Goal: Download file/media

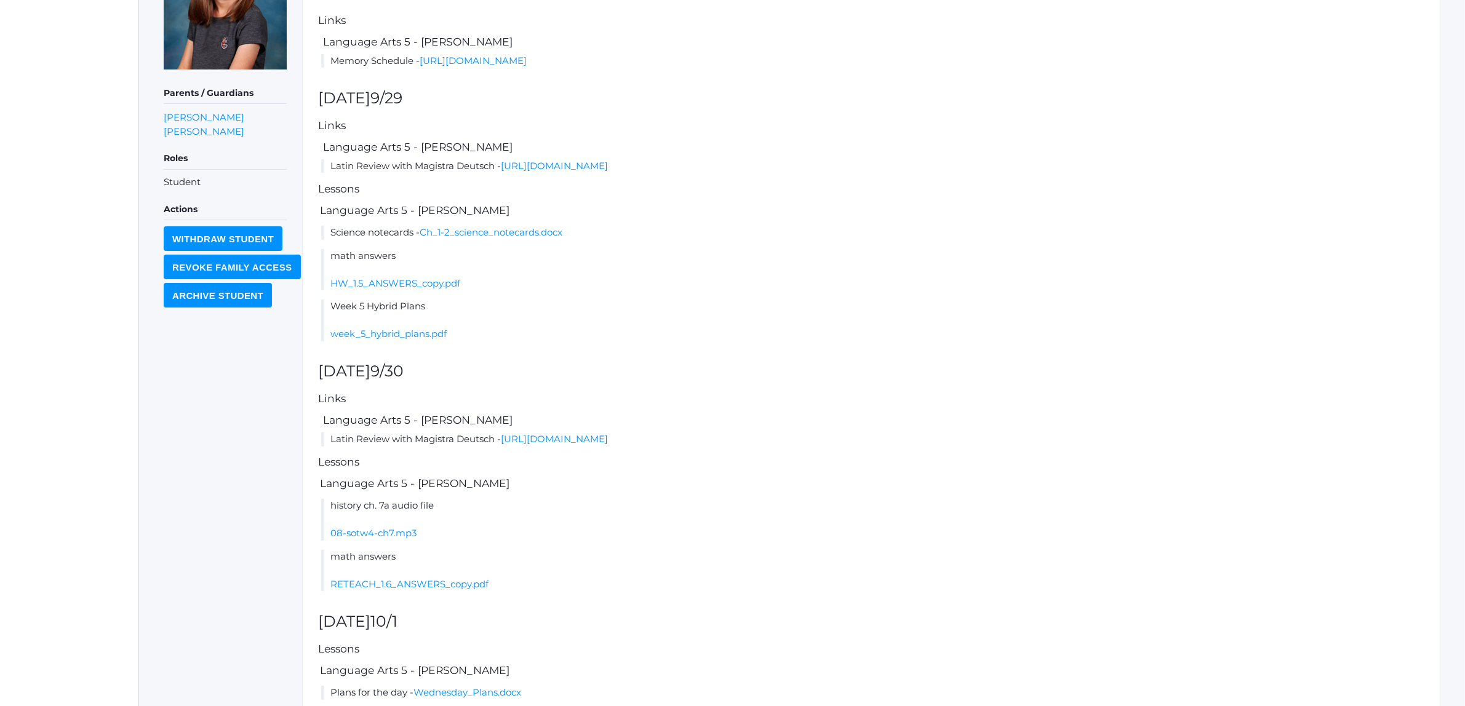
scroll to position [231, 0]
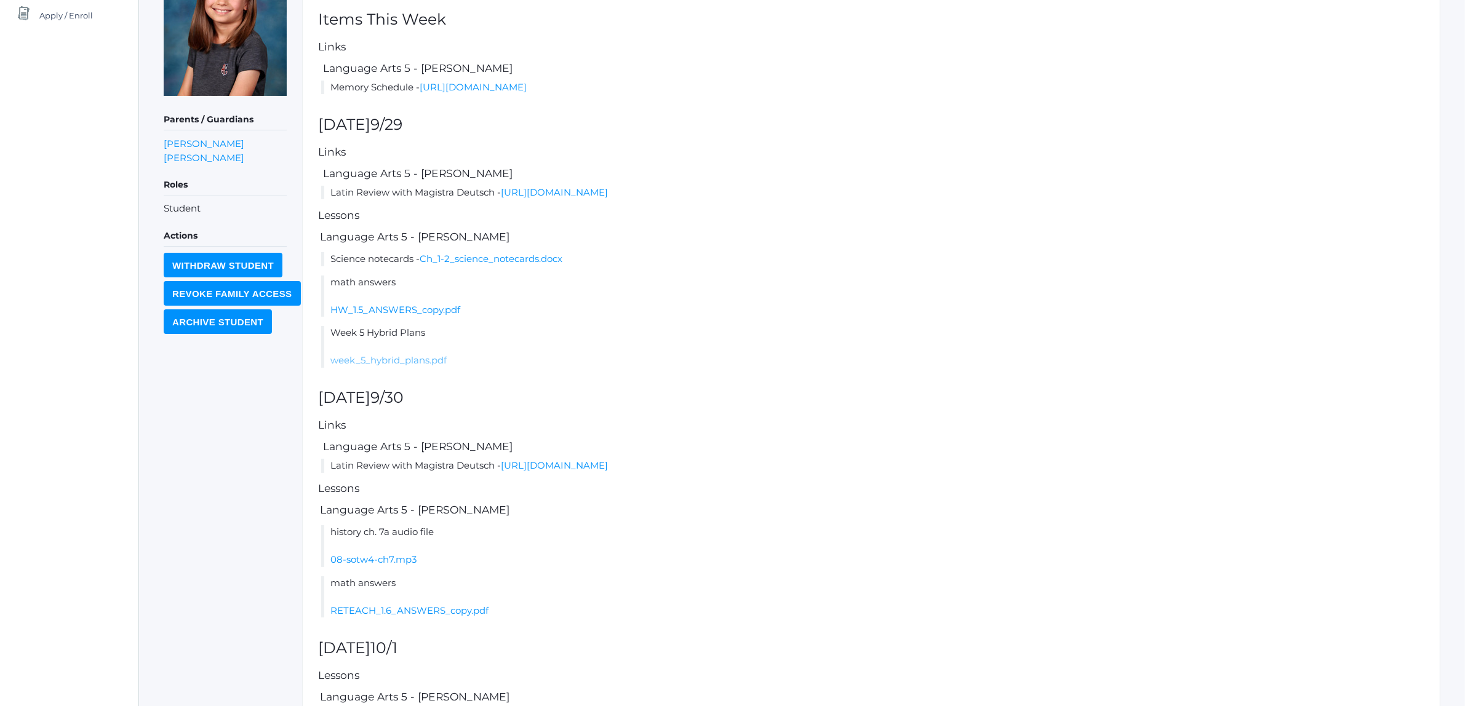
click at [406, 357] on link "week_5_hybrid_plans.pdf" at bounding box center [388, 360] width 116 height 12
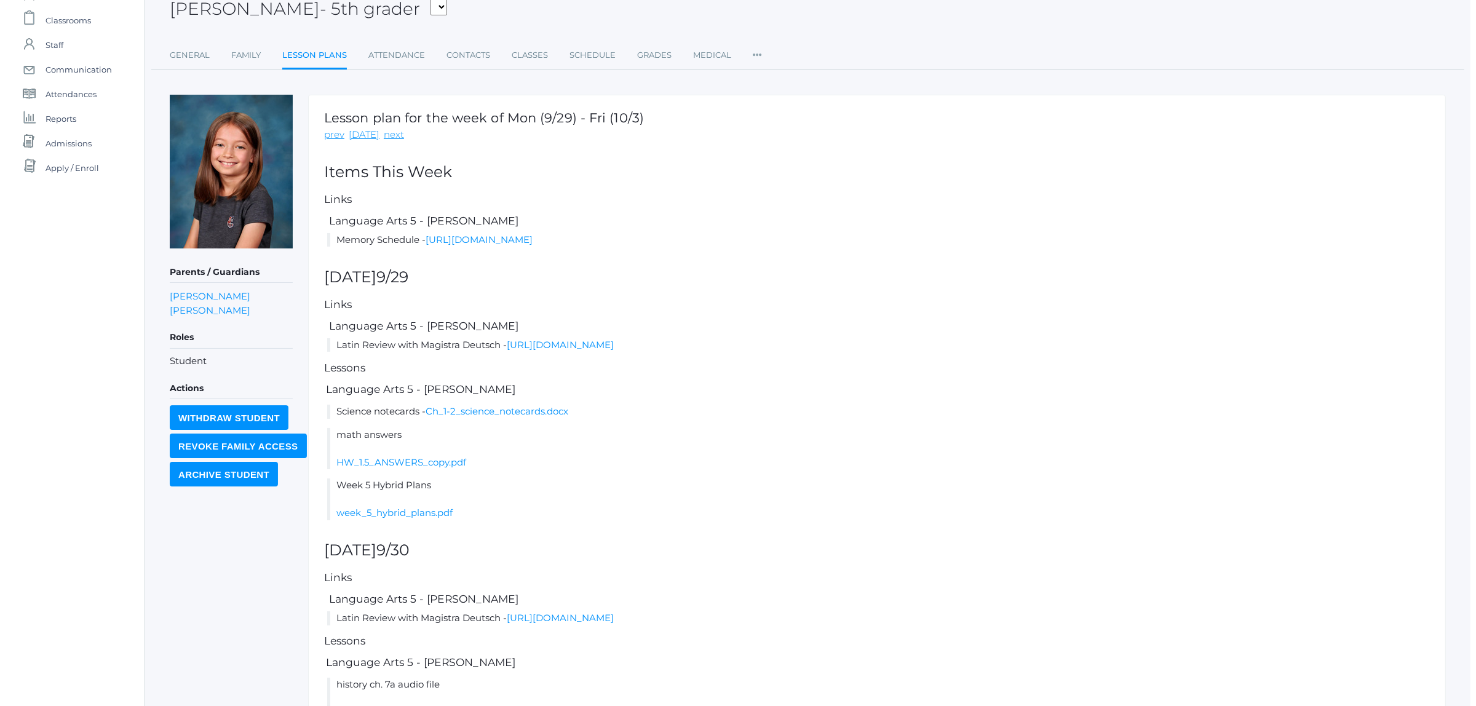
scroll to position [0, 0]
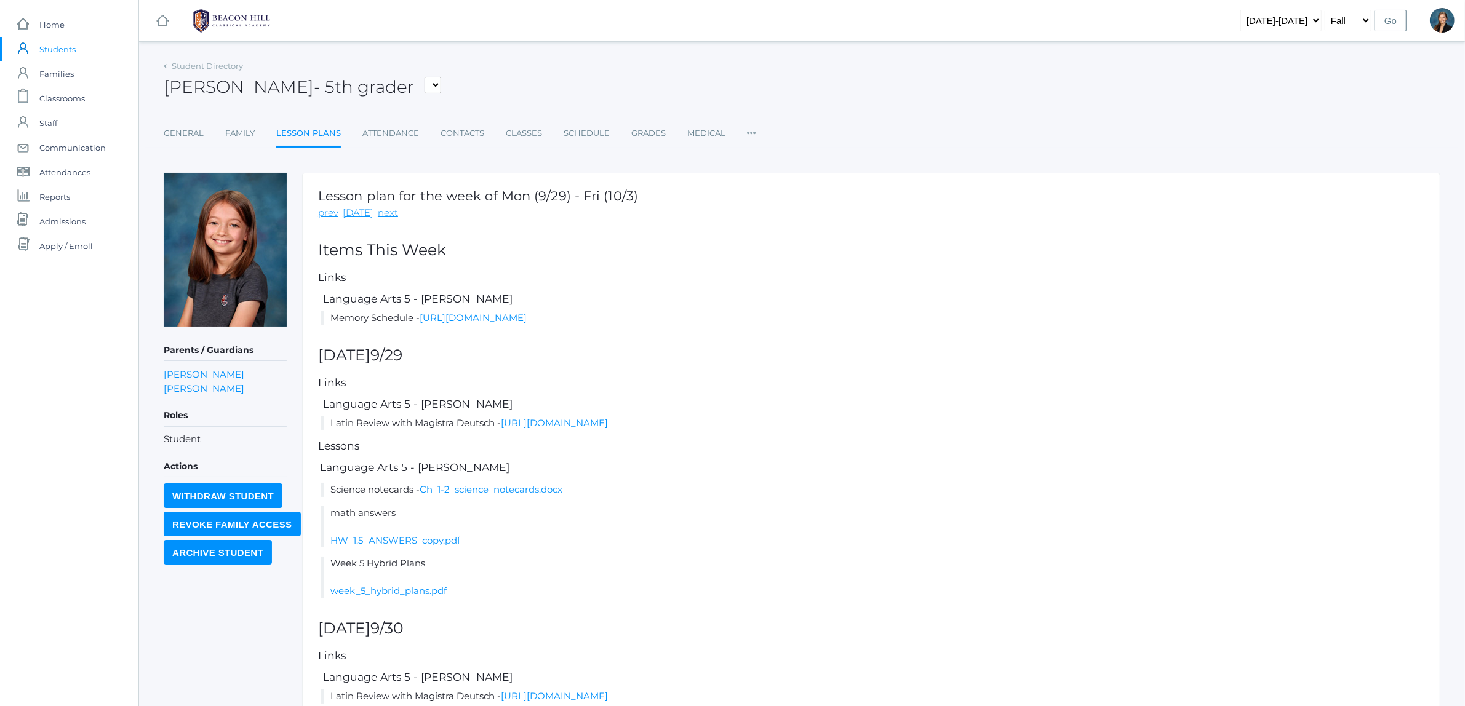
click at [314, 135] on link "Lesson Plans" at bounding box center [308, 134] width 65 height 26
click at [55, 49] on span "Students" at bounding box center [57, 49] width 36 height 25
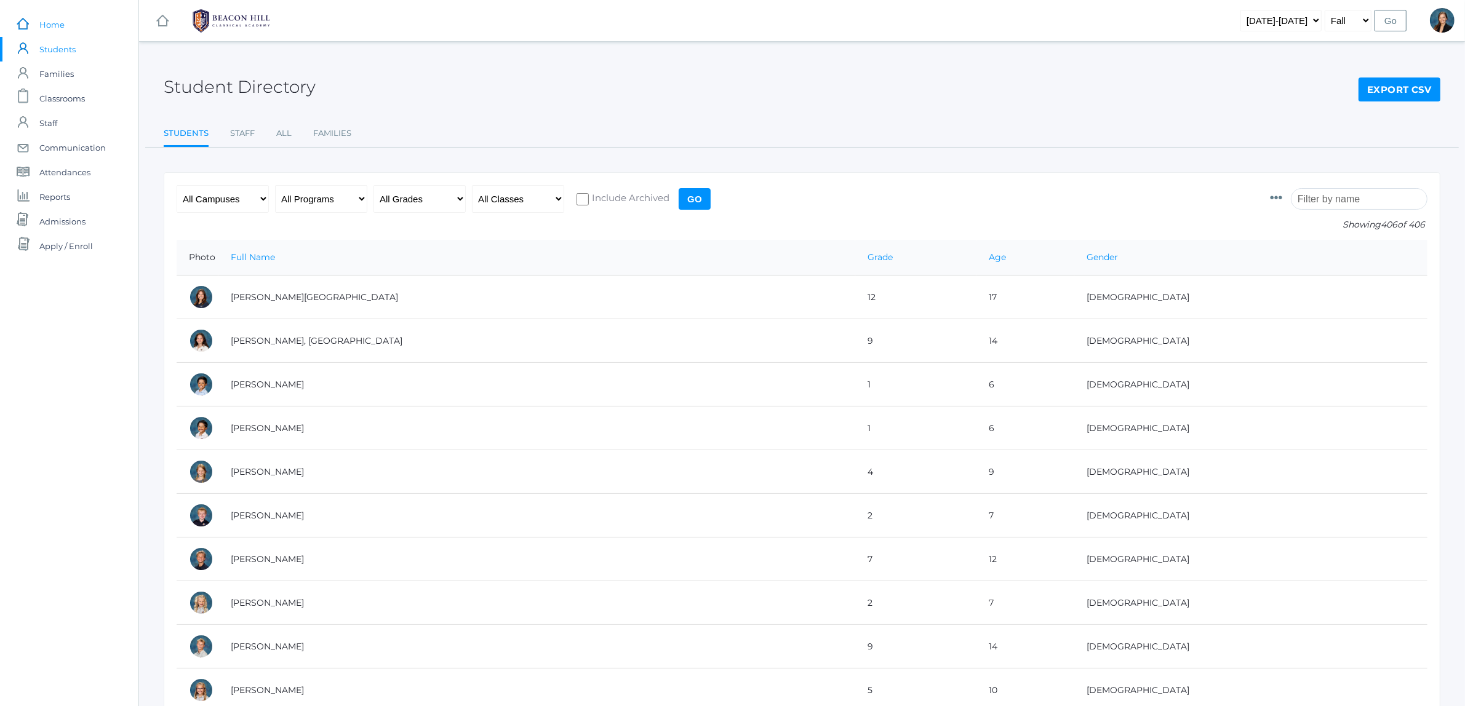
click at [53, 20] on span "Home" at bounding box center [51, 24] width 25 height 25
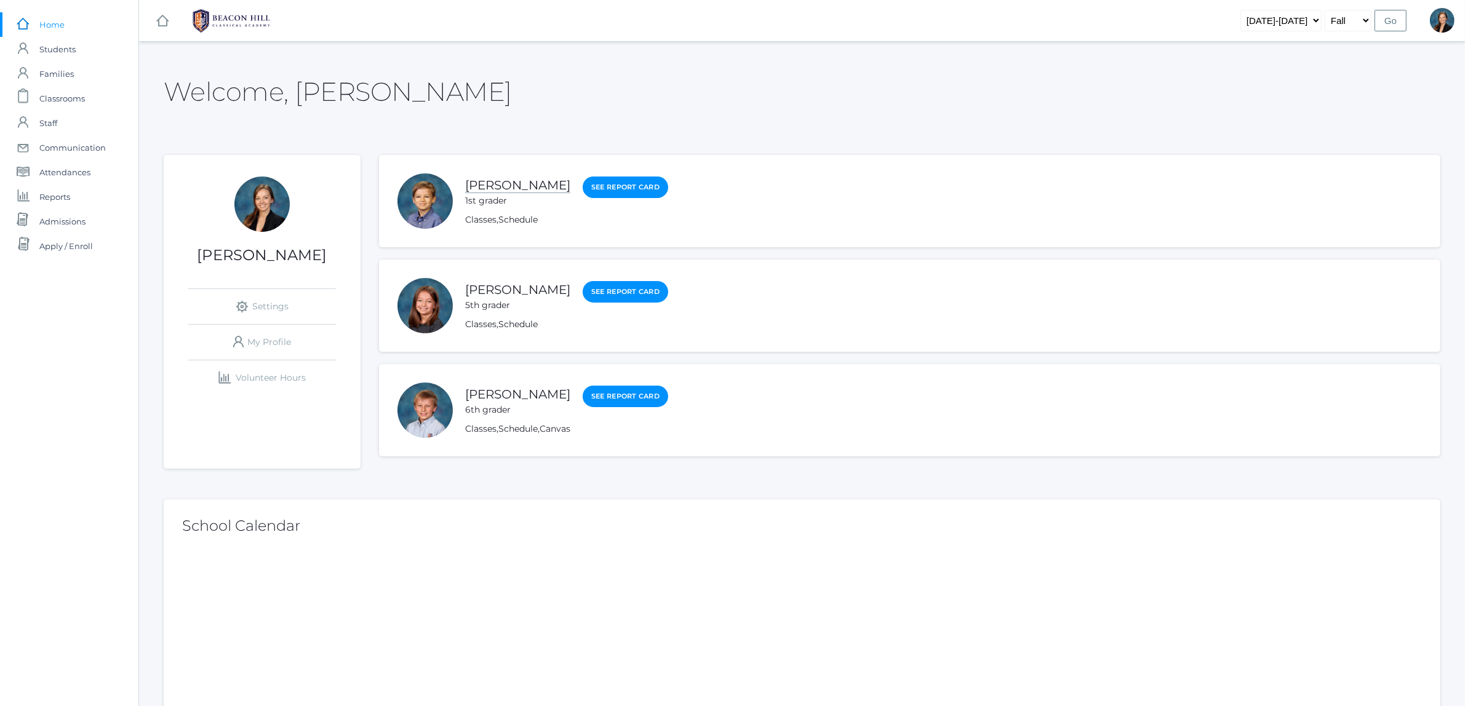
click at [472, 182] on link "[PERSON_NAME]" at bounding box center [517, 185] width 105 height 15
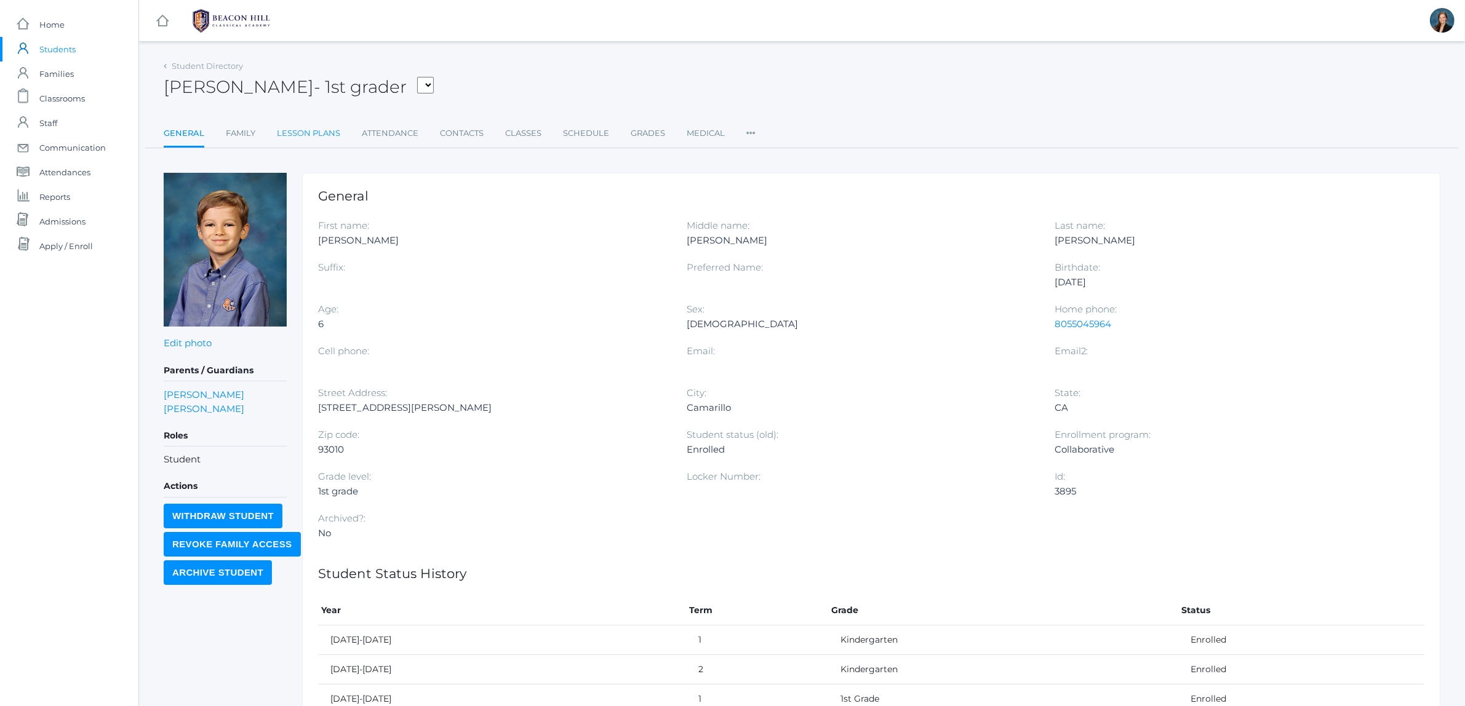
click at [324, 130] on link "Lesson Plans" at bounding box center [308, 133] width 63 height 25
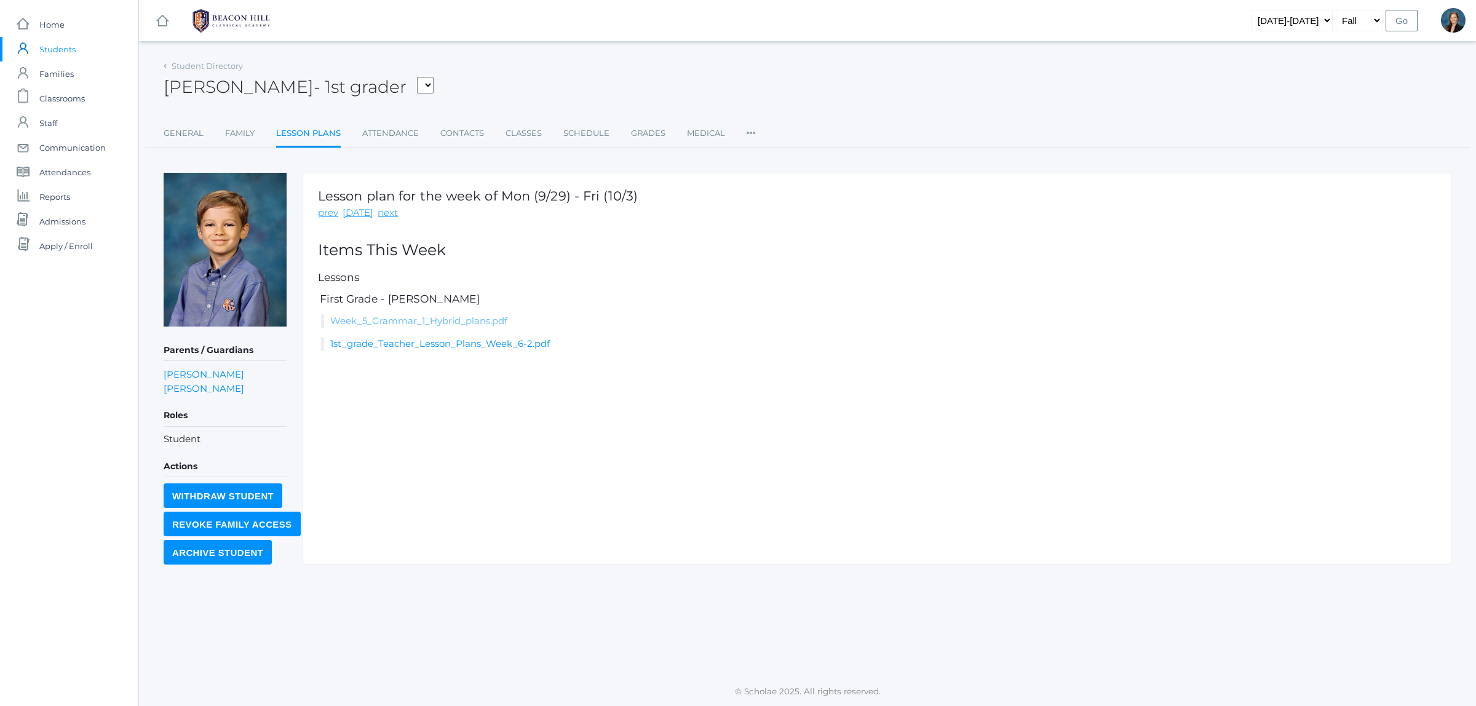
click at [429, 320] on link "Week_5_Grammar_1_Hybrid_plans.pdf" at bounding box center [418, 321] width 177 height 12
